Goal: Contribute content: Add original content to the website for others to see

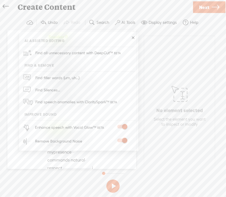
scroll to position [616, 0]
click at [133, 38] on link at bounding box center [132, 37] width 5 height 5
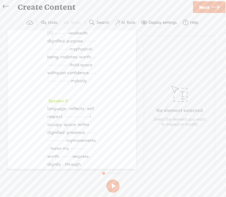
scroll to position [0, 0]
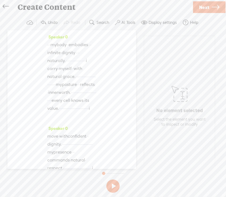
click at [48, 45] on span "·" at bounding box center [47, 45] width 1 height 8
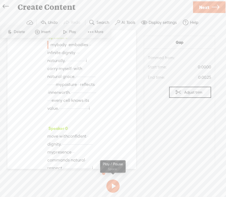
click at [113, 186] on button at bounding box center [112, 186] width 13 height 13
click at [109, 184] on button at bounding box center [112, 186] width 13 height 13
click at [208, 6] on span "Next" at bounding box center [204, 8] width 10 height 14
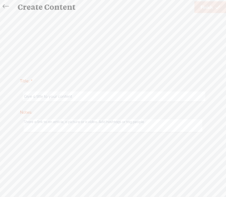
click at [88, 96] on input "text" at bounding box center [114, 97] width 182 height 10
type input "Identity_Body_Ian"
click at [205, 6] on span "Finish" at bounding box center [206, 8] width 12 height 14
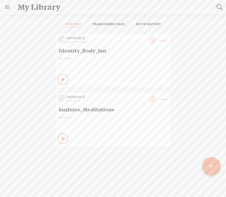
click at [150, 40] on t at bounding box center [152, 40] width 7 height 7
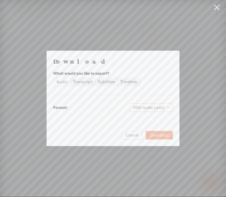
click at [144, 106] on span "WAV audio (.wav)" at bounding box center [151, 108] width 37 height 8
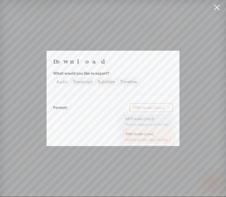
click at [139, 120] on div "MP3 audio (.mp3)" at bounding box center [146, 118] width 43 height 5
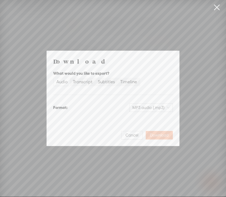
click at [161, 136] on span "Download" at bounding box center [159, 135] width 19 height 5
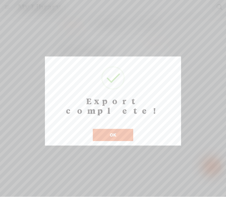
click at [117, 129] on button "OK" at bounding box center [113, 135] width 40 height 12
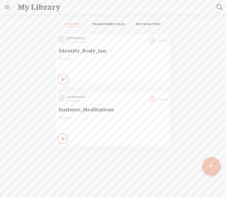
click at [163, 39] on t at bounding box center [162, 40] width 7 height 7
click at [128, 119] on link "Delete" at bounding box center [137, 119] width 53 height 12
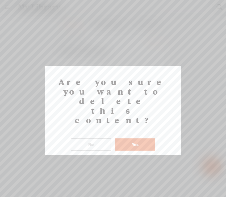
click at [134, 139] on button "Yes" at bounding box center [135, 145] width 40 height 12
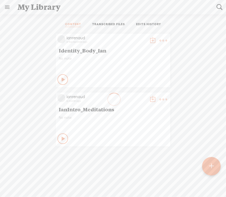
click at [212, 167] on t at bounding box center [211, 167] width 5 height 12
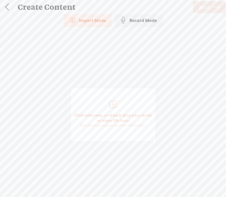
click at [140, 23] on div "Record Mode" at bounding box center [138, 20] width 48 height 13
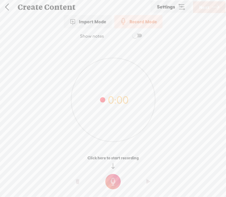
click at [113, 181] on t at bounding box center [112, 181] width 15 height 15
click at [113, 186] on t at bounding box center [112, 185] width 15 height 15
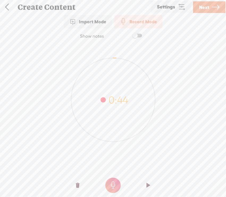
click at [78, 185] on t at bounding box center [78, 186] width 4 height 16
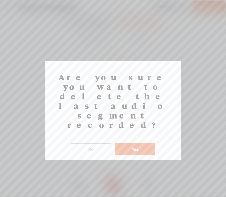
click at [139, 143] on button "Yes" at bounding box center [135, 149] width 40 height 12
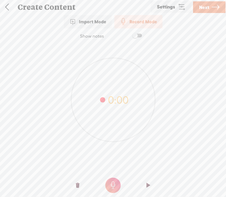
click at [7, 8] on link at bounding box center [6, 7] width 13 height 14
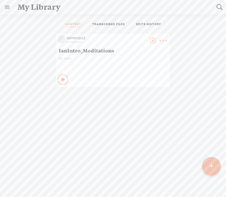
click at [211, 166] on t at bounding box center [211, 167] width 5 height 12
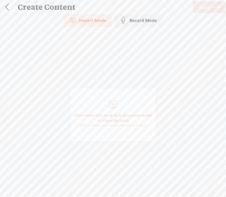
click at [115, 113] on span "Click to browse , or drag & drop your audio or video file here (File duration m…" at bounding box center [113, 120] width 85 height 20
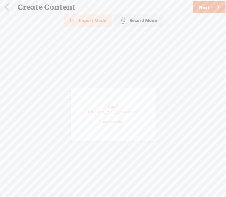
click at [209, 8] on span "Next" at bounding box center [204, 8] width 10 height 14
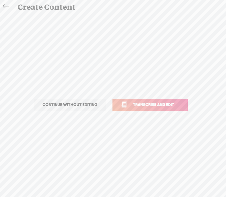
click at [146, 106] on span "Transcribe and edit" at bounding box center [153, 105] width 52 height 6
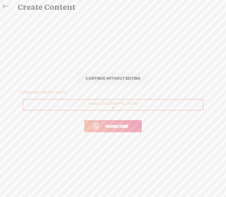
click at [130, 125] on span "Transcribe" at bounding box center [116, 126] width 35 height 6
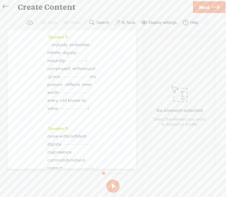
click at [6, 6] on icon at bounding box center [6, 7] width 6 height 12
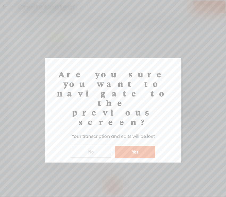
click at [138, 146] on button "Yes" at bounding box center [135, 152] width 40 height 12
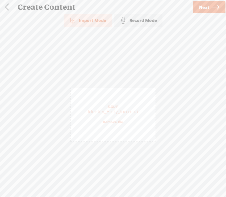
click at [7, 8] on link at bounding box center [6, 7] width 13 height 14
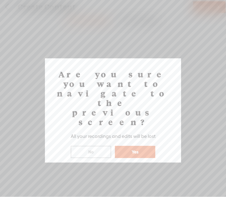
click at [136, 146] on button "Yes" at bounding box center [135, 152] width 40 height 12
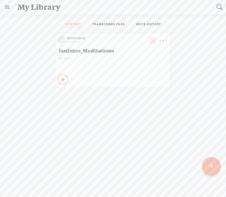
click at [211, 168] on t at bounding box center [211, 167] width 5 height 12
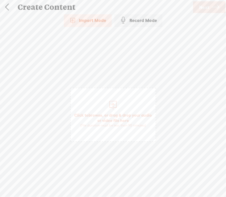
click at [142, 18] on div "Record Mode" at bounding box center [138, 20] width 48 height 13
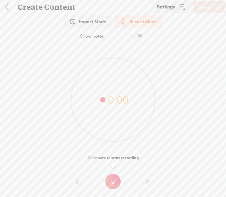
click at [113, 182] on t at bounding box center [112, 181] width 15 height 15
click at [113, 182] on t at bounding box center [112, 185] width 15 height 15
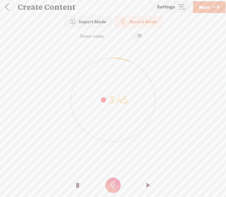
click at [207, 11] on span "Next" at bounding box center [204, 8] width 10 height 14
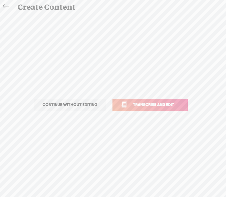
click at [149, 102] on span "Transcribe and edit" at bounding box center [153, 105] width 52 height 6
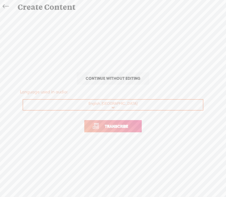
click at [119, 126] on span "Transcribe" at bounding box center [116, 126] width 35 height 6
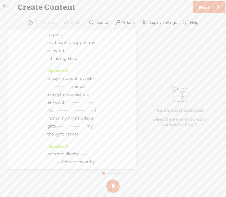
scroll to position [302, 0]
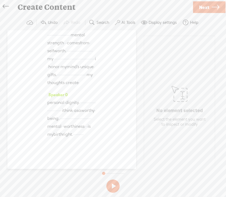
scroll to position [530, 0]
click at [66, 55] on span "·" at bounding box center [66, 51] width 1 height 8
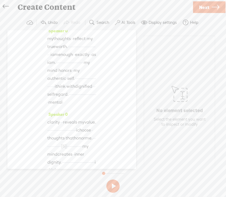
scroll to position [74, 0]
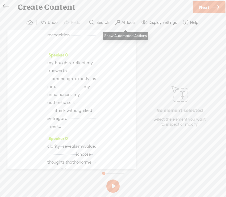
click at [128, 22] on label "AI Tools" at bounding box center [128, 22] width 14 height 5
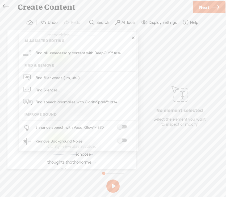
click at [120, 143] on div at bounding box center [121, 141] width 23 height 5
click at [120, 140] on span at bounding box center [122, 141] width 10 height 4
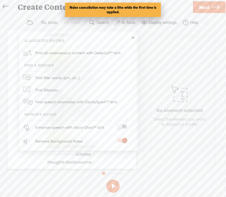
click at [121, 127] on span at bounding box center [122, 127] width 10 height 4
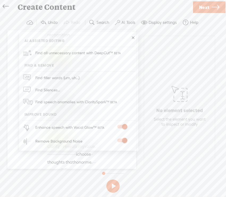
click at [73, 176] on div "Trebble audio editor works best with Google Chrome or Firefox. Please switch yo…" at bounding box center [112, 105] width 215 height 180
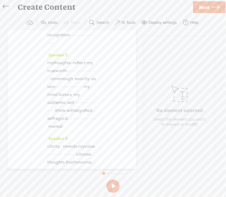
scroll to position [0, 0]
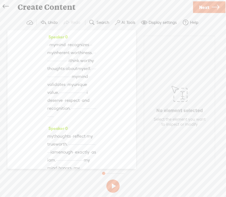
click at [48, 45] on span "·" at bounding box center [47, 45] width 1 height 8
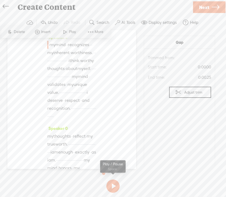
click at [114, 186] on button at bounding box center [112, 186] width 13 height 13
click at [86, 57] on span "worthiness." at bounding box center [82, 53] width 22 height 8
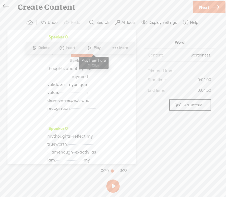
click at [93, 48] on span "Play" at bounding box center [97, 47] width 8 height 5
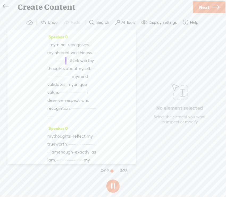
click at [61, 65] on span "·" at bounding box center [60, 61] width 1 height 8
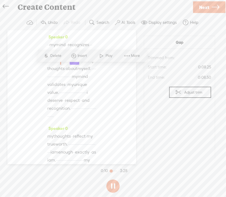
click at [104, 55] on span at bounding box center [101, 56] width 8 height 10
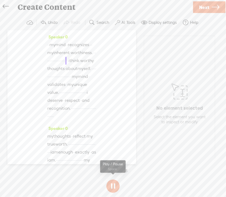
click at [113, 187] on button at bounding box center [112, 186] width 13 height 13
click at [61, 65] on span "·" at bounding box center [61, 61] width 1 height 8
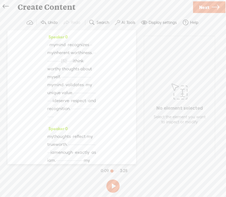
click at [82, 57] on span "worthiness." at bounding box center [82, 53] width 22 height 8
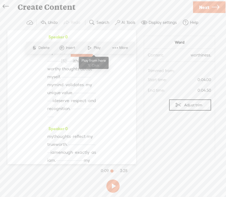
click at [91, 47] on span at bounding box center [90, 48] width 8 height 10
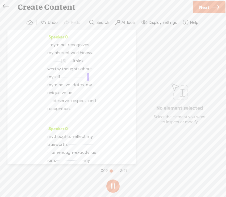
click at [61, 81] on span "myself." at bounding box center [54, 77] width 14 height 8
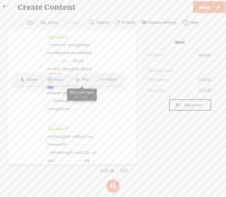
click at [81, 83] on span at bounding box center [78, 80] width 8 height 10
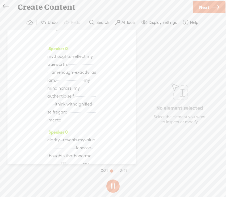
scroll to position [82, 0]
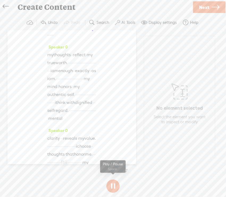
click at [114, 185] on button at bounding box center [112, 186] width 13 height 13
click at [81, 31] on span "·" at bounding box center [81, 27] width 1 height 8
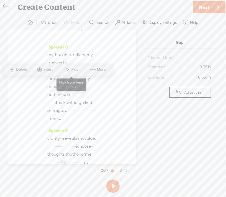
click at [73, 70] on span "Play" at bounding box center [75, 69] width 8 height 5
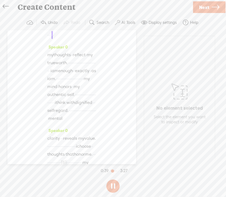
click at [113, 187] on button at bounding box center [112, 186] width 13 height 13
click at [87, 31] on span "·" at bounding box center [87, 27] width 1 height 8
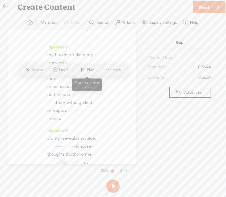
click at [85, 70] on span at bounding box center [83, 70] width 8 height 10
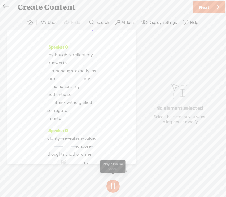
click at [112, 186] on button at bounding box center [112, 186] width 13 height 13
click at [89, 31] on span "·" at bounding box center [89, 27] width 1 height 8
click at [80, 31] on span "·" at bounding box center [80, 27] width 1 height 8
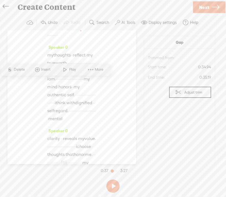
click at [70, 71] on span "Play" at bounding box center [73, 69] width 8 height 5
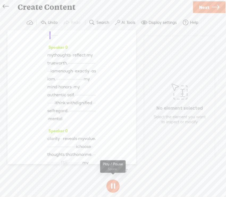
click at [112, 186] on button at bounding box center [112, 186] width 13 height 13
click at [94, 31] on span "·" at bounding box center [94, 27] width 1 height 8
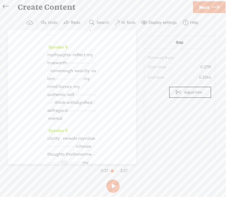
click at [89, 31] on span "·" at bounding box center [89, 27] width 1 height 8
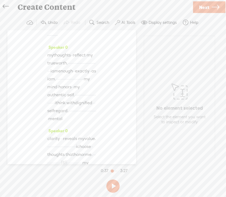
click at [79, 31] on span "·" at bounding box center [79, 27] width 1 height 8
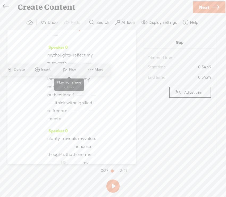
click at [71, 67] on span "Play" at bounding box center [73, 69] width 8 height 5
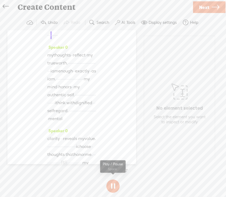
click at [113, 187] on button at bounding box center [112, 186] width 13 height 13
click at [95, 31] on span "·" at bounding box center [95, 27] width 1 height 8
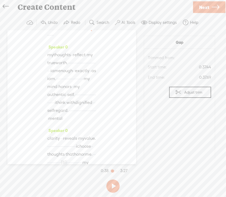
click at [88, 31] on span "·" at bounding box center [88, 27] width 1 height 8
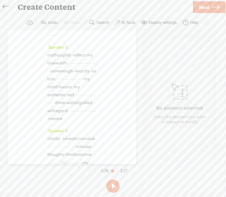
click at [80, 31] on span "·" at bounding box center [80, 27] width 1 height 8
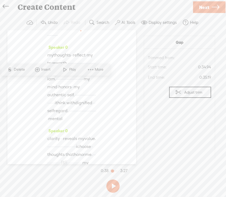
click at [70, 72] on span "Play" at bounding box center [73, 69] width 8 height 5
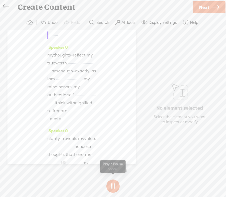
click at [111, 184] on button at bounding box center [112, 186] width 13 height 13
click at [87, 29] on span "[S]" at bounding box center [89, 27] width 5 height 5
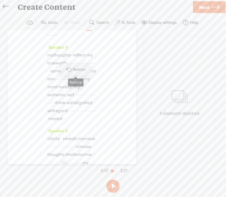
click at [77, 70] on span "Restore" at bounding box center [80, 69] width 14 height 5
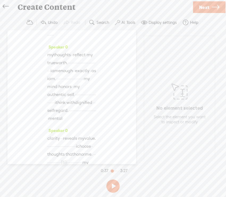
click at [88, 31] on span "·" at bounding box center [88, 27] width 1 height 8
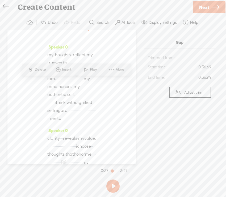
click at [91, 69] on span "Play" at bounding box center [94, 69] width 8 height 5
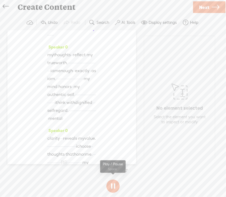
click at [113, 185] on button at bounding box center [112, 186] width 13 height 13
click at [88, 31] on span "·" at bounding box center [88, 27] width 1 height 8
click at [81, 31] on span "·" at bounding box center [81, 27] width 1 height 8
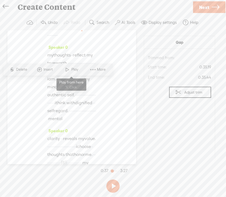
click at [73, 70] on span "Play" at bounding box center [75, 69] width 8 height 5
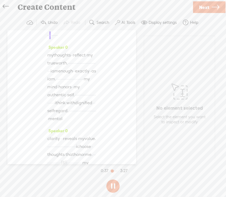
click at [113, 187] on button at bounding box center [112, 186] width 13 height 13
click at [114, 186] on button at bounding box center [112, 186] width 13 height 13
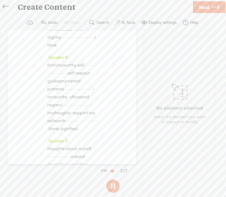
scroll to position [224, 0]
click at [114, 186] on button at bounding box center [112, 186] width 13 height 13
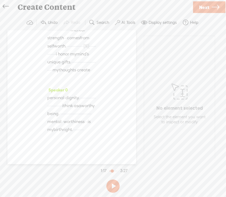
scroll to position [621, 0]
click at [204, 4] on span "Next" at bounding box center [204, 8] width 10 height 14
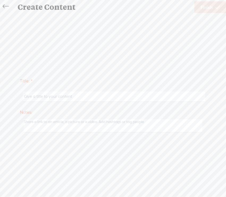
click at [73, 95] on input "text" at bounding box center [114, 97] width 182 height 10
type input "Identity_Mind_Ian"
click at [206, 7] on span "Finish" at bounding box center [206, 8] width 12 height 14
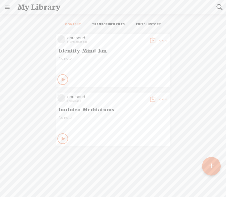
click at [150, 40] on t at bounding box center [152, 40] width 7 height 7
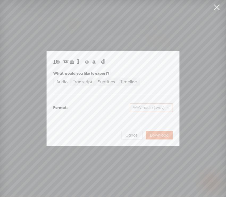
click at [146, 109] on span "WAV audio (.wav)" at bounding box center [151, 108] width 37 height 8
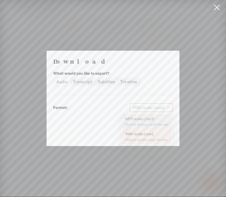
click at [144, 118] on div "MP3 audio (.mp3)" at bounding box center [146, 118] width 43 height 5
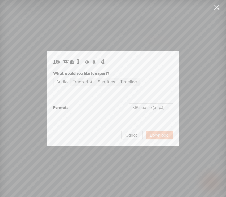
click at [158, 135] on span "Download" at bounding box center [159, 135] width 19 height 5
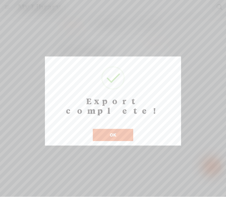
click at [113, 129] on button "OK" at bounding box center [113, 135] width 40 height 12
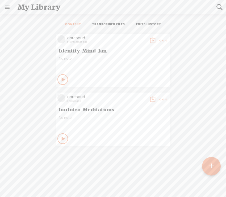
click at [162, 39] on t at bounding box center [162, 40] width 7 height 7
click at [131, 120] on link "Delete" at bounding box center [137, 119] width 53 height 12
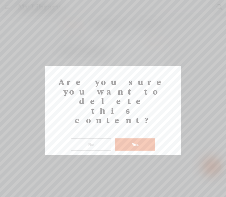
click at [135, 139] on button "Yes" at bounding box center [135, 145] width 40 height 12
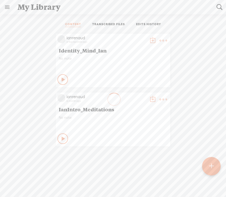
click at [208, 167] on div at bounding box center [211, 166] width 19 height 19
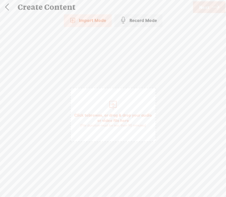
click at [142, 21] on div "Record Mode" at bounding box center [138, 20] width 48 height 13
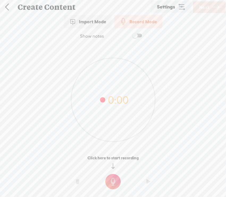
click at [177, 144] on div "0:00" at bounding box center [113, 96] width 226 height 105
click at [113, 182] on t at bounding box center [112, 181] width 15 height 15
click at [115, 185] on t at bounding box center [112, 185] width 15 height 15
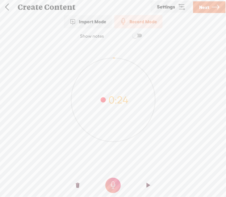
click at [77, 186] on t at bounding box center [78, 186] width 4 height 16
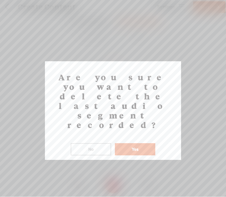
click at [144, 143] on button "Yes" at bounding box center [135, 149] width 40 height 12
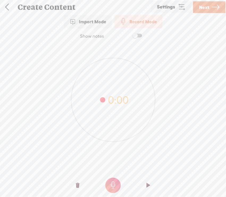
click at [113, 185] on t at bounding box center [112, 185] width 15 height 15
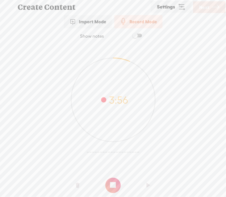
click at [114, 184] on t at bounding box center [112, 185] width 15 height 15
click at [205, 7] on span "Next" at bounding box center [204, 8] width 10 height 14
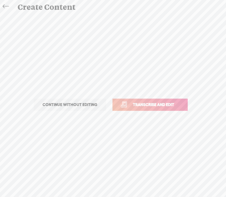
click at [152, 102] on span "Transcribe and edit" at bounding box center [153, 105] width 52 height 6
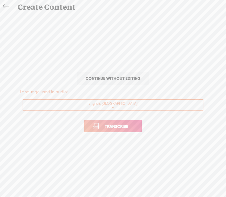
click at [118, 126] on span "Transcribe" at bounding box center [116, 126] width 35 height 6
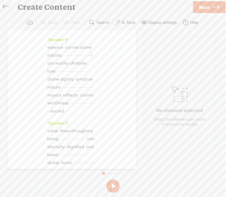
scroll to position [265, 0]
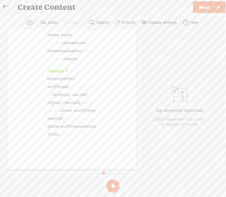
scroll to position [542, 0]
click at [60, 31] on span "·" at bounding box center [59, 27] width 1 height 8
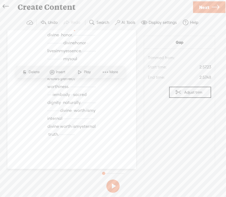
click at [63, 47] on span "·" at bounding box center [62, 43] width 1 height 8
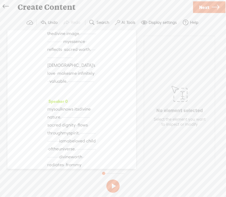
scroll to position [0, 0]
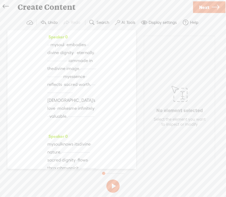
click at [47, 42] on span "·" at bounding box center [47, 45] width 1 height 8
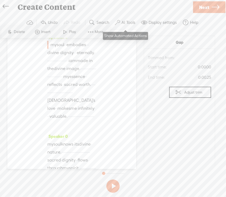
click at [126, 22] on label "AI Tools" at bounding box center [128, 22] width 14 height 5
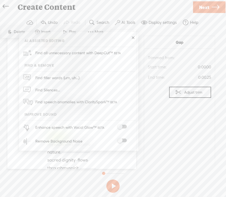
click at [121, 140] on span at bounding box center [122, 141] width 10 height 4
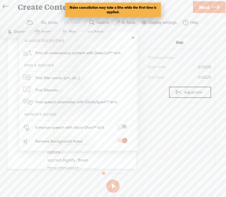
click at [121, 126] on span at bounding box center [122, 127] width 10 height 4
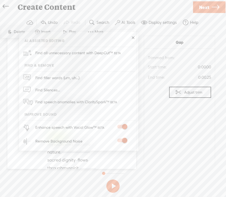
click at [132, 10] on div "Create Content" at bounding box center [103, 7] width 178 height 14
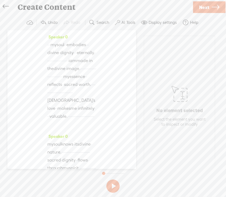
click at [47, 45] on span "·" at bounding box center [47, 45] width 1 height 8
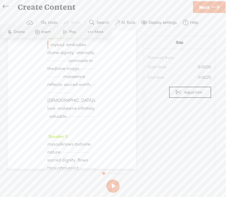
click at [112, 186] on button at bounding box center [112, 186] width 13 height 13
click at [126, 22] on label "AI Tools" at bounding box center [128, 22] width 14 height 5
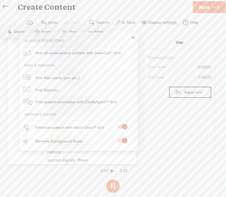
click at [125, 126] on span at bounding box center [122, 127] width 10 height 4
click at [121, 126] on span at bounding box center [122, 127] width 10 height 4
click at [128, 7] on div "Create Content" at bounding box center [103, 7] width 178 height 14
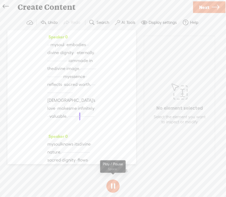
click at [111, 188] on button at bounding box center [112, 186] width 13 height 13
click at [205, 7] on span "Next" at bounding box center [204, 8] width 10 height 14
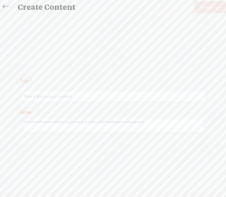
click at [87, 101] on input "text" at bounding box center [114, 97] width 182 height 10
type input "Identity_Soul_Ian"
click at [207, 7] on span "Finish" at bounding box center [206, 8] width 12 height 14
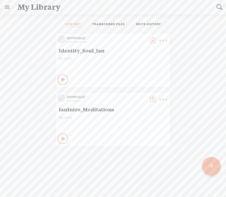
click at [151, 40] on t at bounding box center [152, 40] width 7 height 7
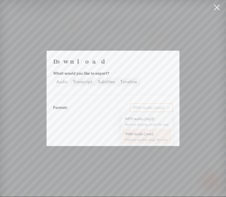
click at [150, 108] on span "WAV audio (.wav)" at bounding box center [151, 108] width 37 height 8
click at [147, 119] on div "MP3 audio (.mp3)" at bounding box center [146, 118] width 43 height 5
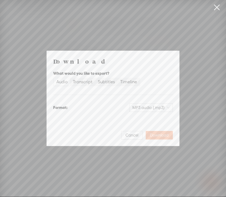
click at [160, 134] on span "Download" at bounding box center [159, 135] width 19 height 5
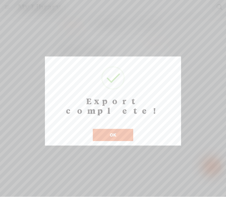
click at [113, 129] on button "OK" at bounding box center [113, 135] width 40 height 12
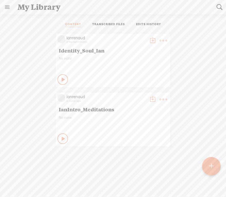
click at [161, 39] on t at bounding box center [162, 40] width 7 height 7
click at [128, 120] on link "Delete" at bounding box center [137, 119] width 53 height 12
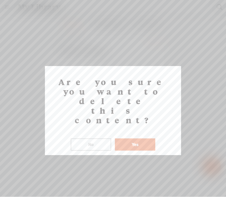
click at [128, 139] on button "Yes" at bounding box center [135, 145] width 40 height 12
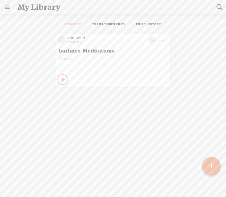
click at [214, 167] on div at bounding box center [211, 166] width 19 height 19
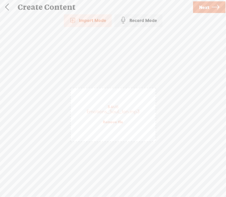
click at [204, 6] on span "Next" at bounding box center [204, 8] width 10 height 14
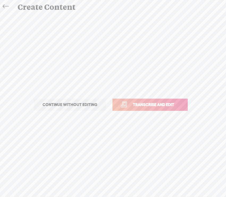
click at [148, 108] on span "Transcribe and edit" at bounding box center [153, 105] width 52 height 6
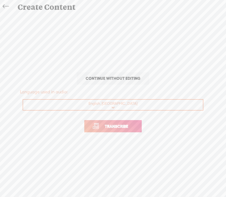
click at [121, 123] on span "Transcribe" at bounding box center [116, 126] width 35 height 6
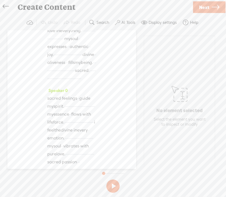
scroll to position [190, 0]
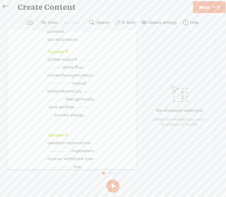
scroll to position [313, 0]
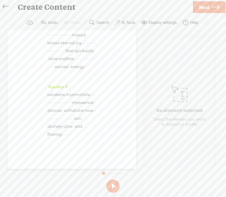
scroll to position [624, 0]
click at [206, 5] on span "Next" at bounding box center [204, 8] width 10 height 14
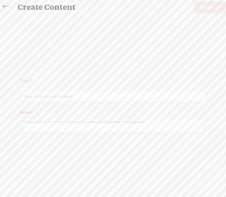
click at [99, 98] on input "text" at bounding box center [114, 97] width 182 height 10
type input "Emotions_Soul_Ian2"
click at [207, 8] on span "Finish" at bounding box center [206, 8] width 12 height 14
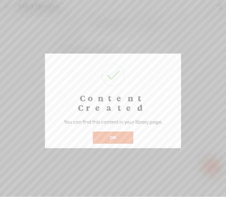
click at [121, 132] on button "OK" at bounding box center [113, 138] width 40 height 12
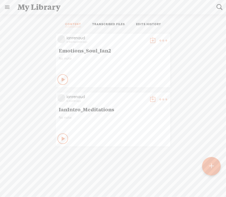
click at [151, 40] on t at bounding box center [152, 40] width 7 height 7
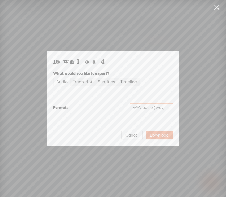
click at [146, 106] on span "WAV audio (.wav)" at bounding box center [151, 108] width 37 height 8
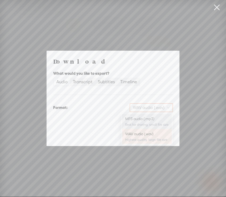
click at [144, 118] on div "MP3 audio (.mp3)" at bounding box center [146, 118] width 43 height 5
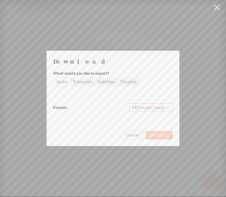
click at [159, 135] on span "Download" at bounding box center [159, 135] width 19 height 5
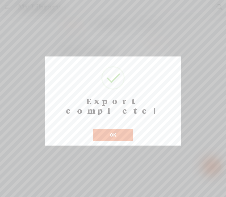
click at [119, 129] on button "OK" at bounding box center [113, 135] width 40 height 12
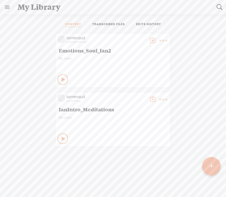
click at [162, 38] on t at bounding box center [162, 40] width 7 height 7
